Goal: Navigation & Orientation: Go to known website

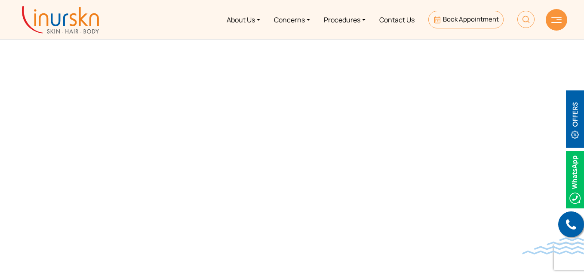
click at [83, 24] on img at bounding box center [60, 20] width 77 height 28
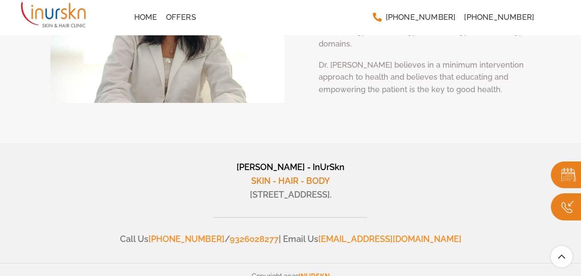
scroll to position [3293, 0]
